Goal: Task Accomplishment & Management: Use online tool/utility

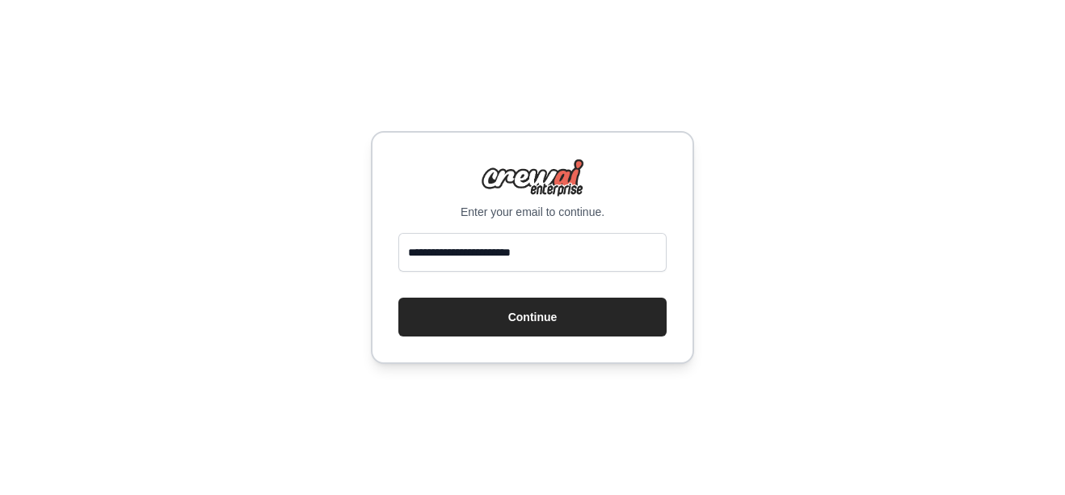
click at [586, 305] on button "Continue" at bounding box center [532, 316] width 268 height 39
